Goal: Information Seeking & Learning: Understand process/instructions

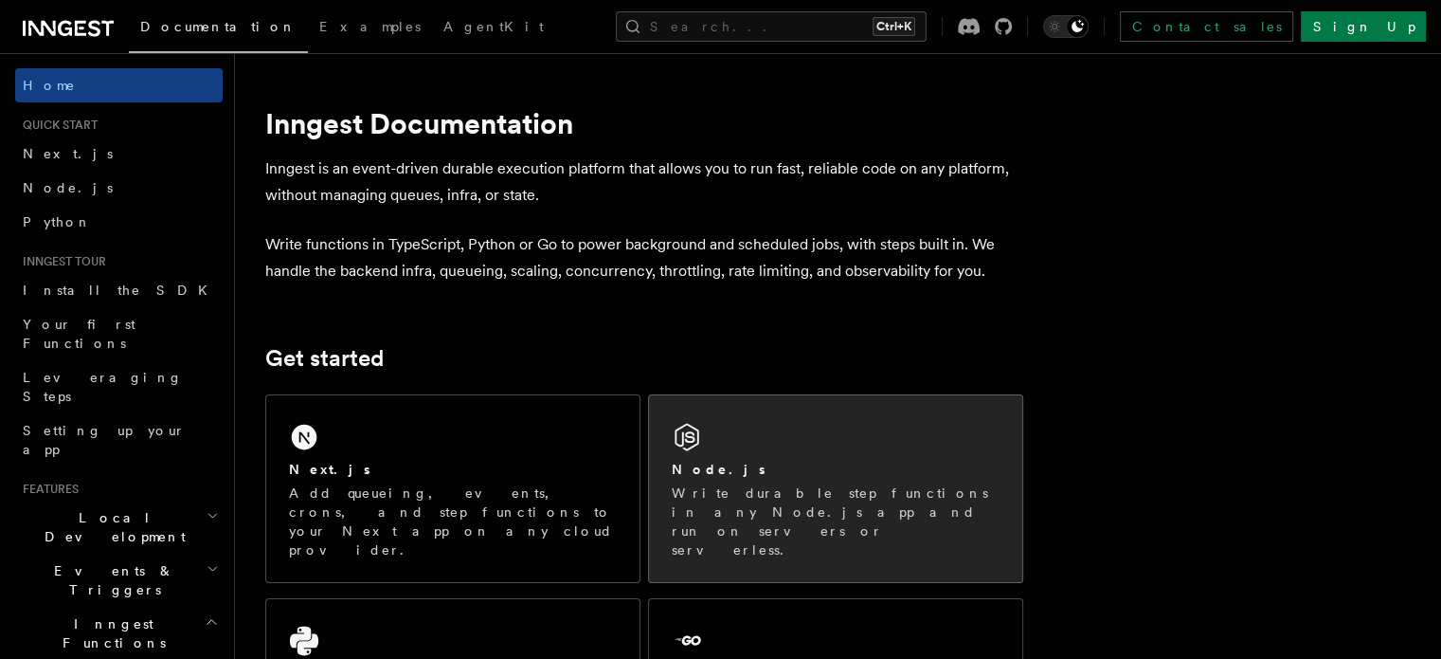
click at [805, 508] on p "Write durable step functions in any Node.js app and run on servers or serverles…" at bounding box center [836, 521] width 328 height 76
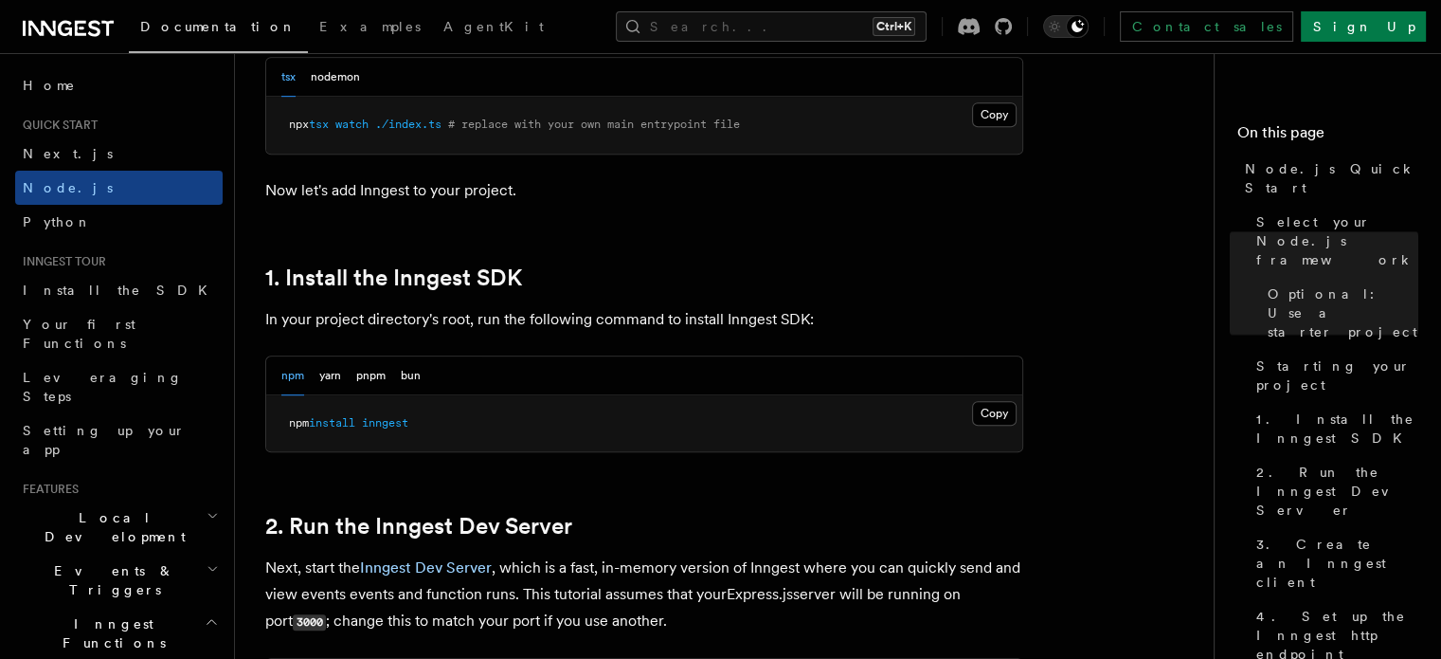
scroll to position [1074, 0]
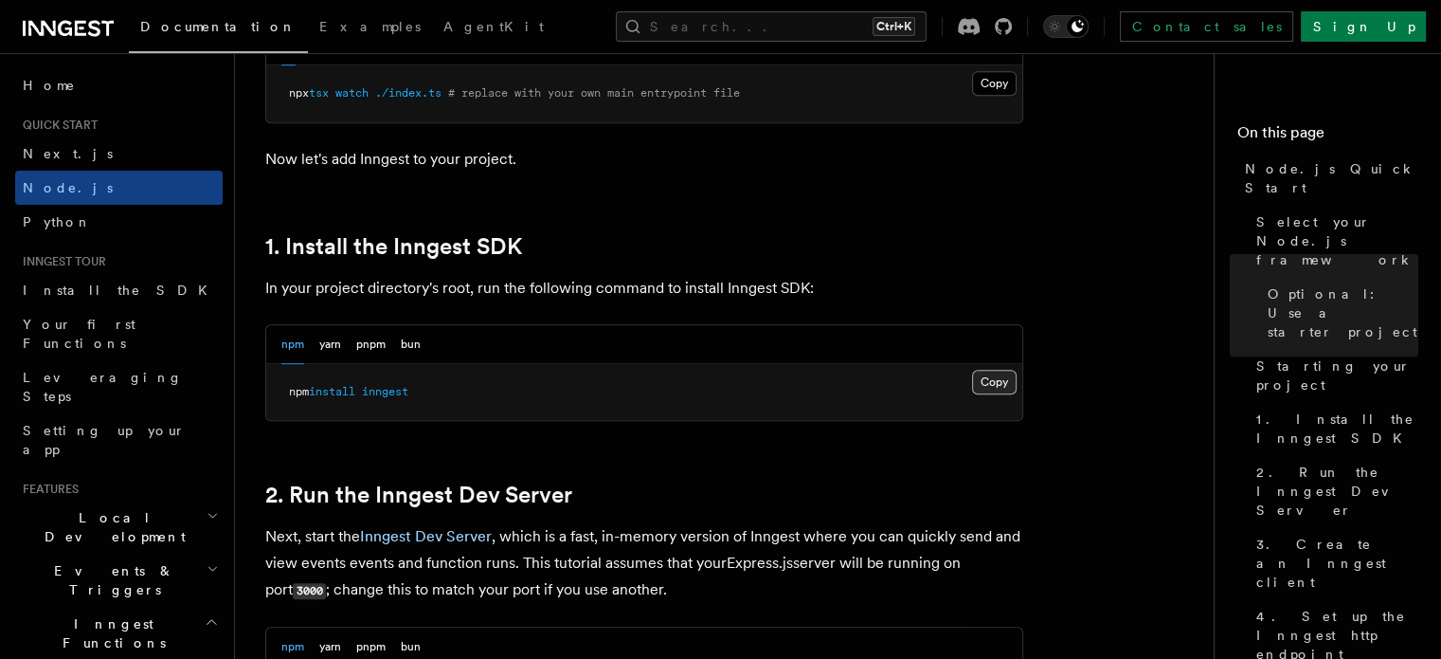
click at [1008, 383] on button "Copy Copied" at bounding box center [994, 382] width 45 height 25
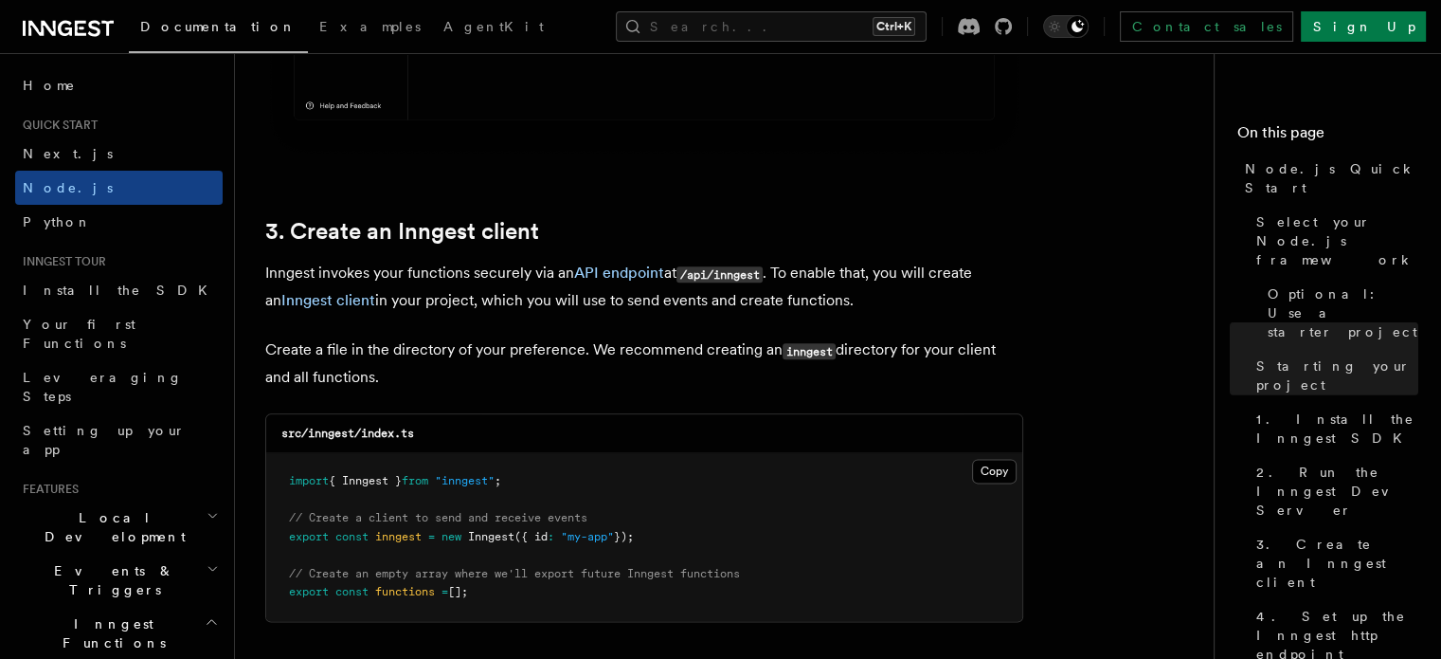
scroll to position [2366, 0]
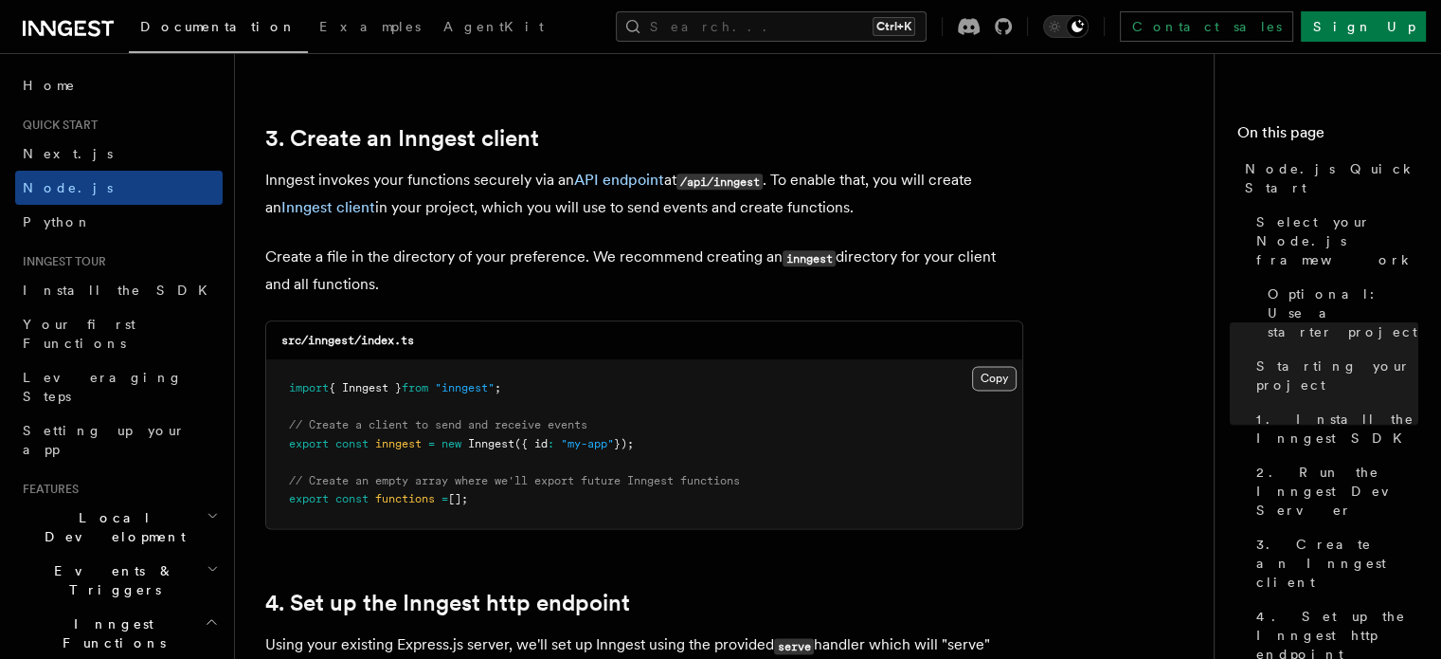
click at [1007, 377] on button "Copy Copied" at bounding box center [994, 378] width 45 height 25
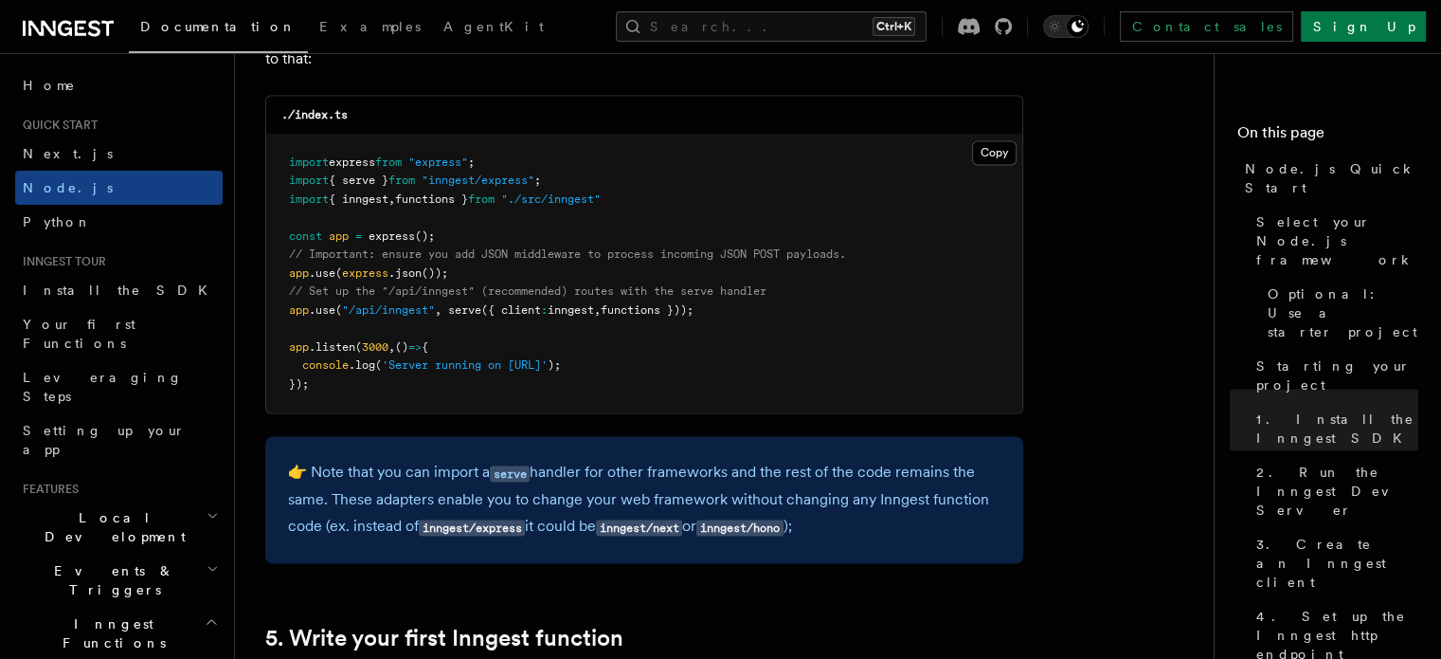
scroll to position [3053, 0]
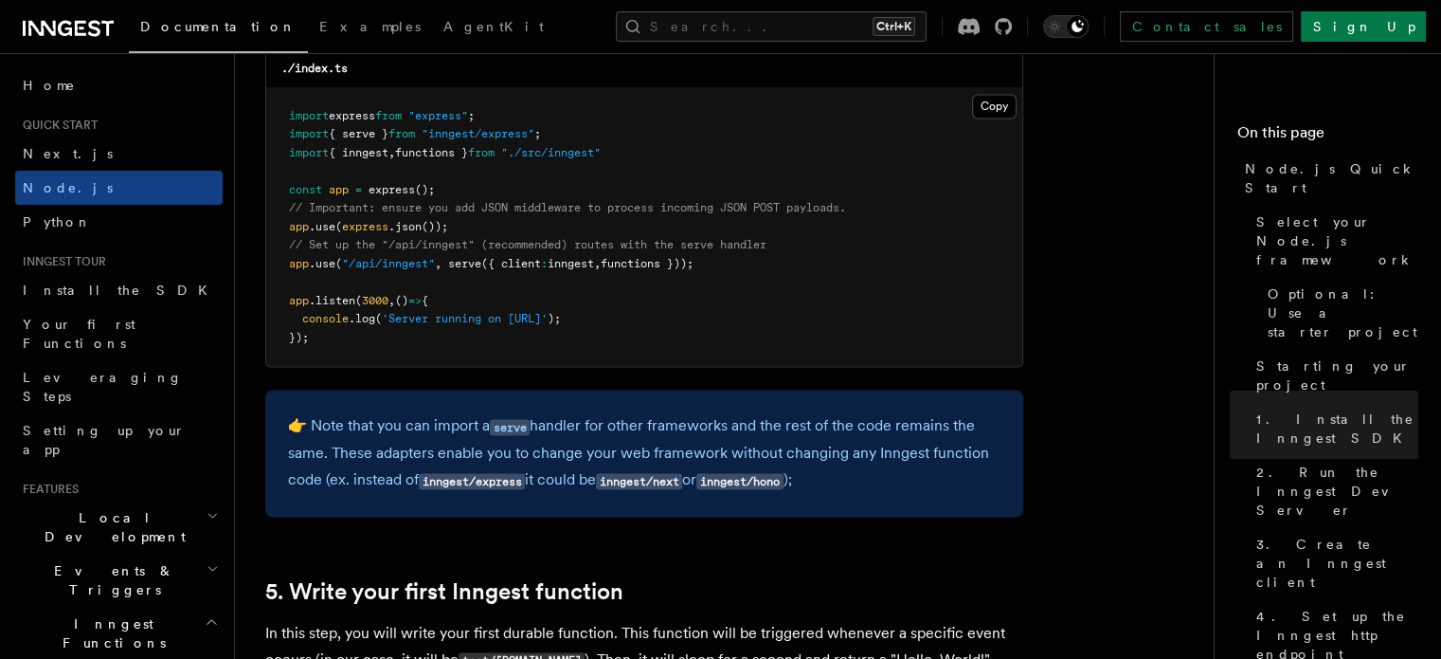
drag, startPoint x: 284, startPoint y: 262, endPoint x: 727, endPoint y: 268, distance: 442.5
click at [727, 268] on pre "import express from "express" ; import { serve } from "inngest/express" ; impor…" at bounding box center [644, 227] width 756 height 279
copy span "app .use ( "/api/inngest" , serve ({ client : inngest , functions }));"
